Goal: Task Accomplishment & Management: Use online tool/utility

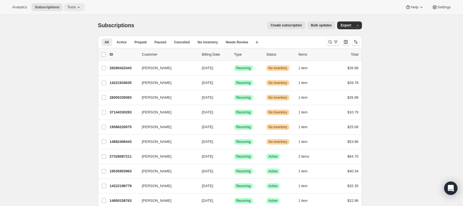
click at [72, 7] on span "Tools" at bounding box center [71, 7] width 9 height 4
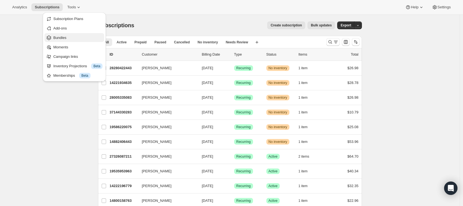
click at [68, 39] on span "Bundles" at bounding box center [77, 38] width 49 height 6
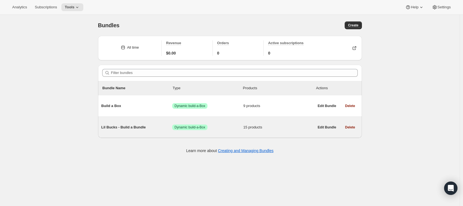
click at [164, 129] on span "Lil Bucks - Build a Bundle" at bounding box center [136, 127] width 71 height 6
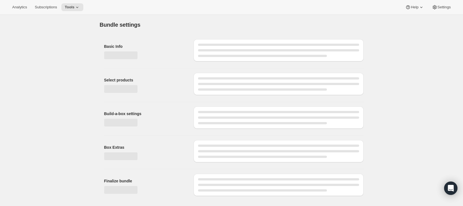
type input "Lil Bucks - Build a Bundle"
radio input "true"
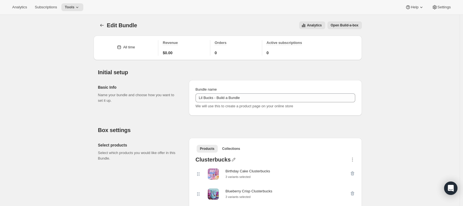
click at [347, 27] on span "Open Build-a-box" at bounding box center [345, 25] width 28 height 4
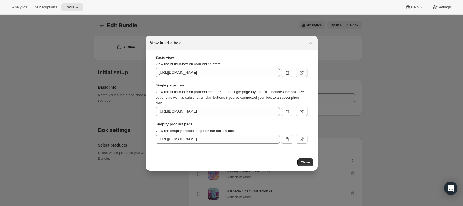
click at [301, 75] on icon ":rds:" at bounding box center [302, 73] width 6 height 6
click at [298, 74] on button ":rds:" at bounding box center [301, 72] width 12 height 9
click at [302, 113] on icon ":rds:" at bounding box center [302, 112] width 6 height 6
click at [301, 137] on icon ":rds:" at bounding box center [302, 139] width 6 height 6
